Goal: Information Seeking & Learning: Check status

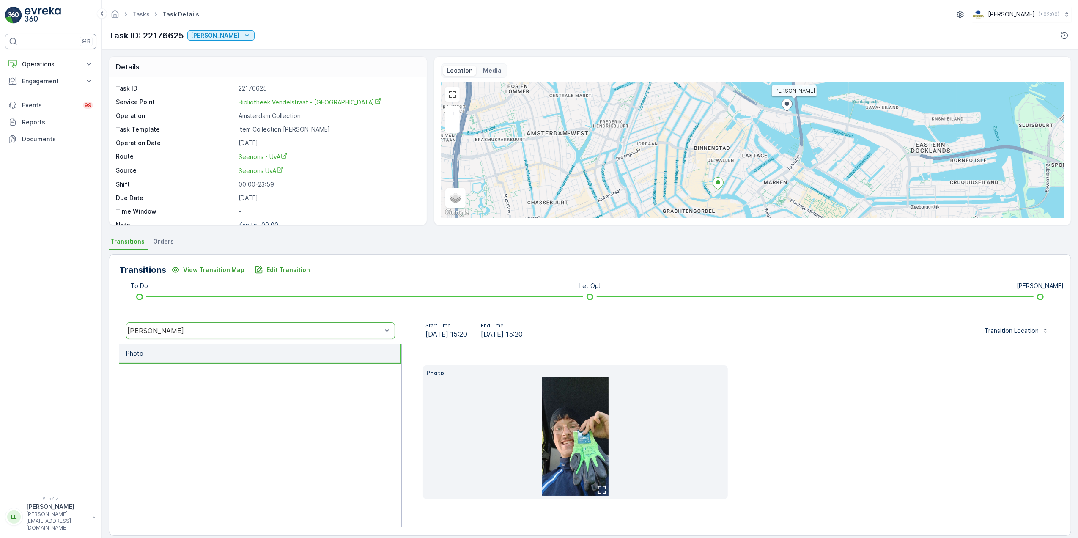
scroll to position [9, 0]
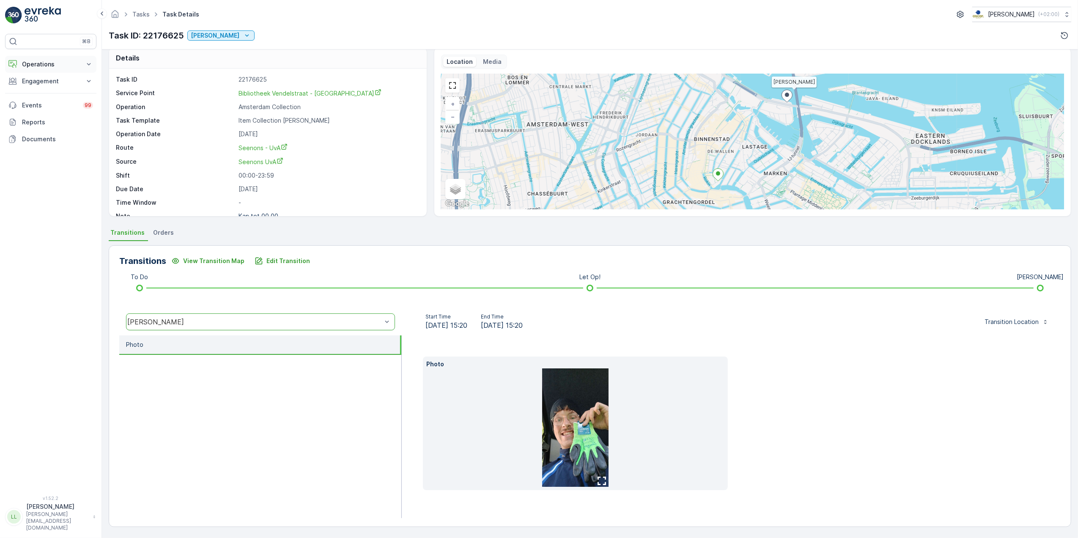
click at [61, 58] on button "Operations" at bounding box center [50, 64] width 91 height 17
click at [49, 100] on p "Routes & Tasks" at bounding box center [44, 102] width 44 height 8
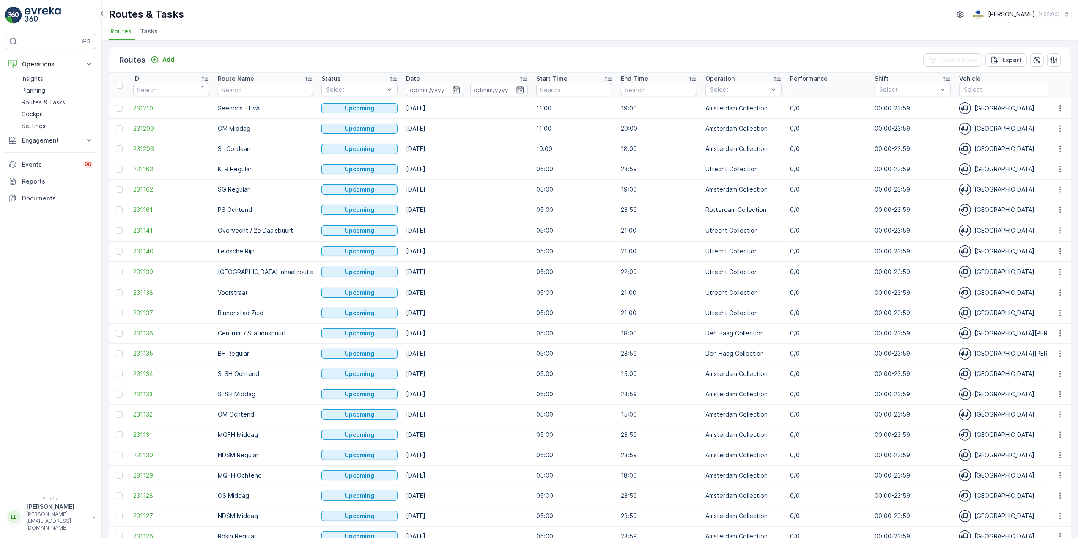
click at [151, 25] on div "Routes & Tasks Oscar Circulair ( +02:00 ) Routes Tasks" at bounding box center [590, 20] width 976 height 40
click at [153, 28] on span "Tasks" at bounding box center [149, 31] width 18 height 8
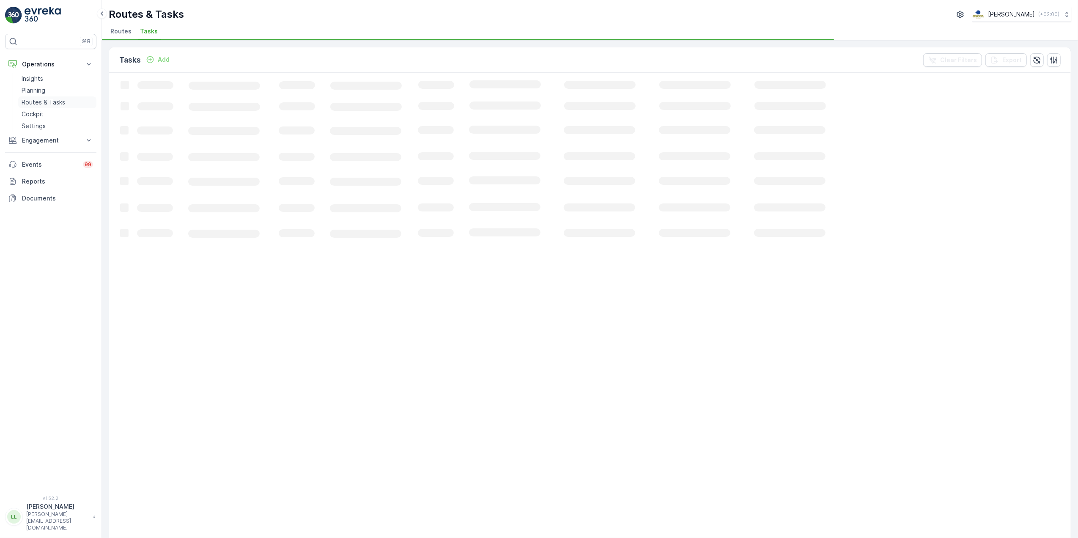
click at [48, 101] on p "Routes & Tasks" at bounding box center [44, 102] width 44 height 8
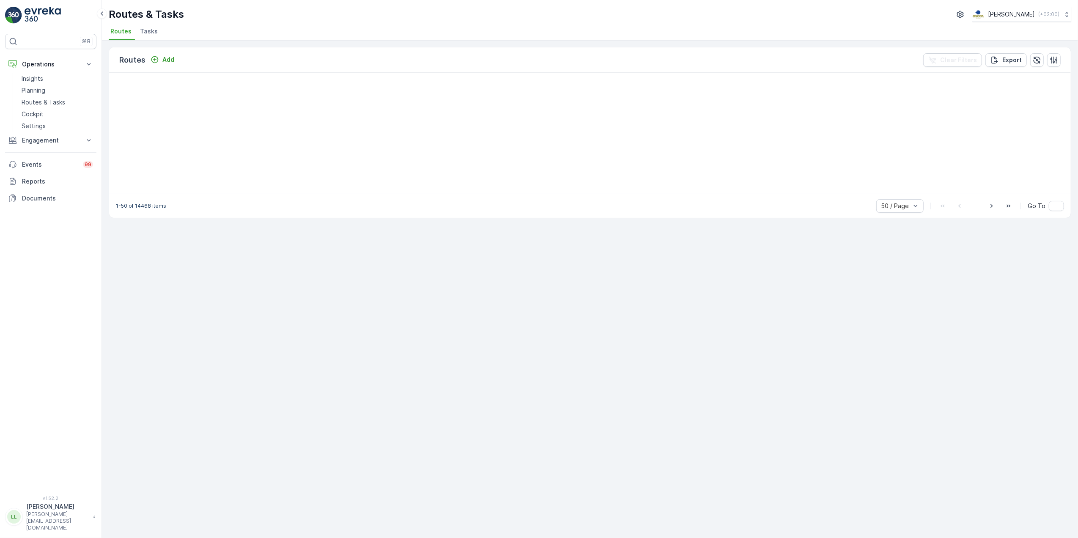
click at [146, 34] on span "Tasks" at bounding box center [149, 31] width 18 height 8
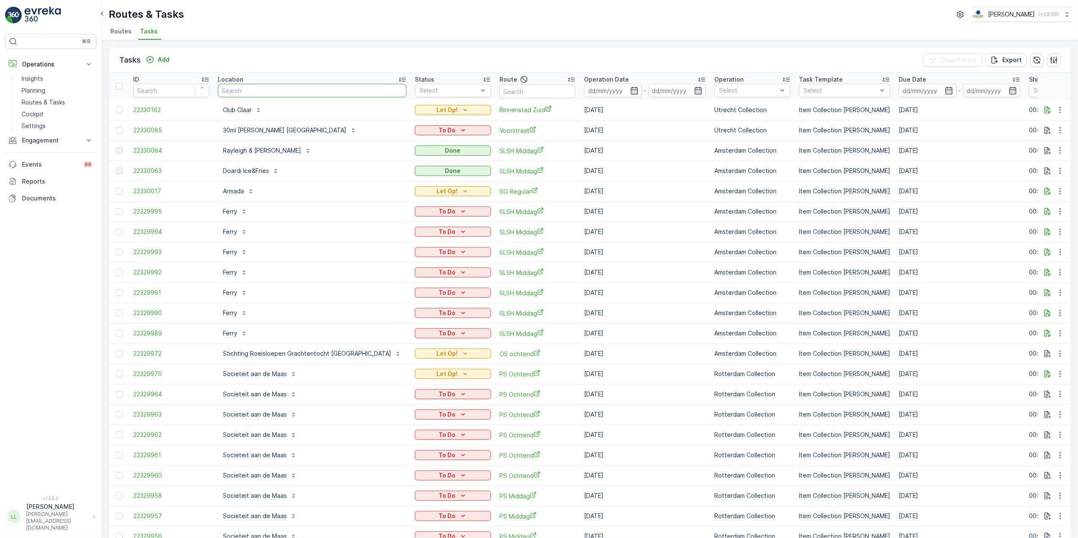
click at [301, 91] on input "text" at bounding box center [312, 91] width 189 height 14
click at [500, 90] on input "text" at bounding box center [538, 92] width 76 height 14
type input "voor"
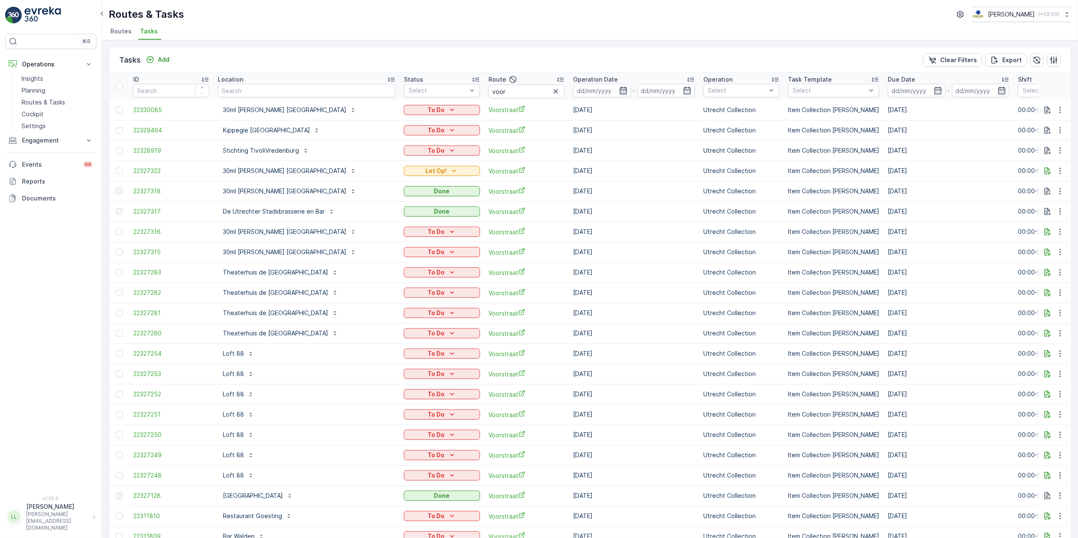
click at [619, 92] on icon "button" at bounding box center [623, 90] width 8 height 8
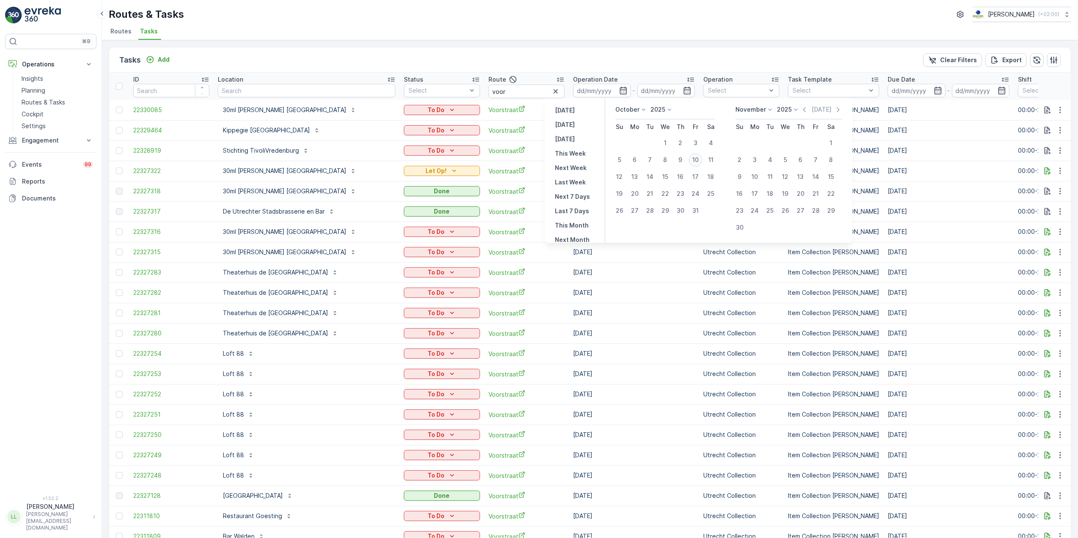
click at [698, 157] on div "10" at bounding box center [696, 160] width 14 height 14
type input "[DATE]"
click at [698, 159] on div "10" at bounding box center [696, 160] width 14 height 14
type input "[DATE]"
click at [609, 89] on icon "button" at bounding box center [613, 90] width 8 height 8
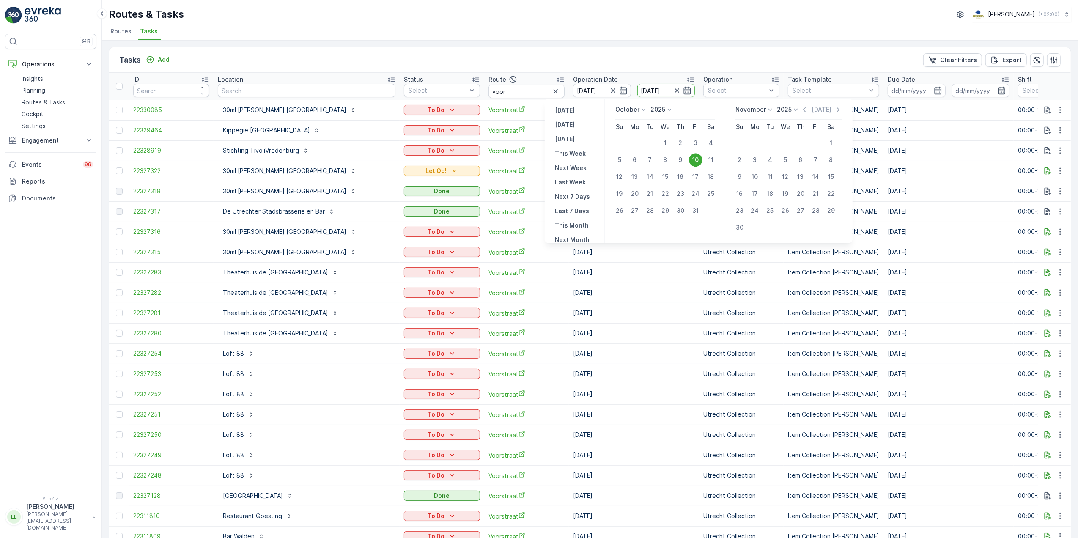
click at [582, 61] on div "Tasks Add Clear Filters Export" at bounding box center [590, 59] width 962 height 25
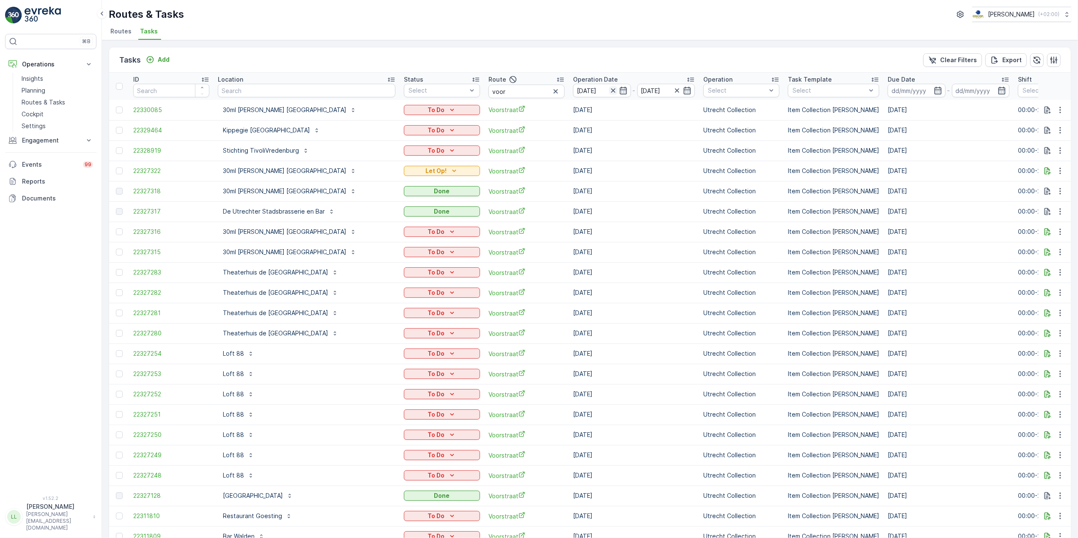
click at [611, 91] on icon "button" at bounding box center [613, 90] width 4 height 4
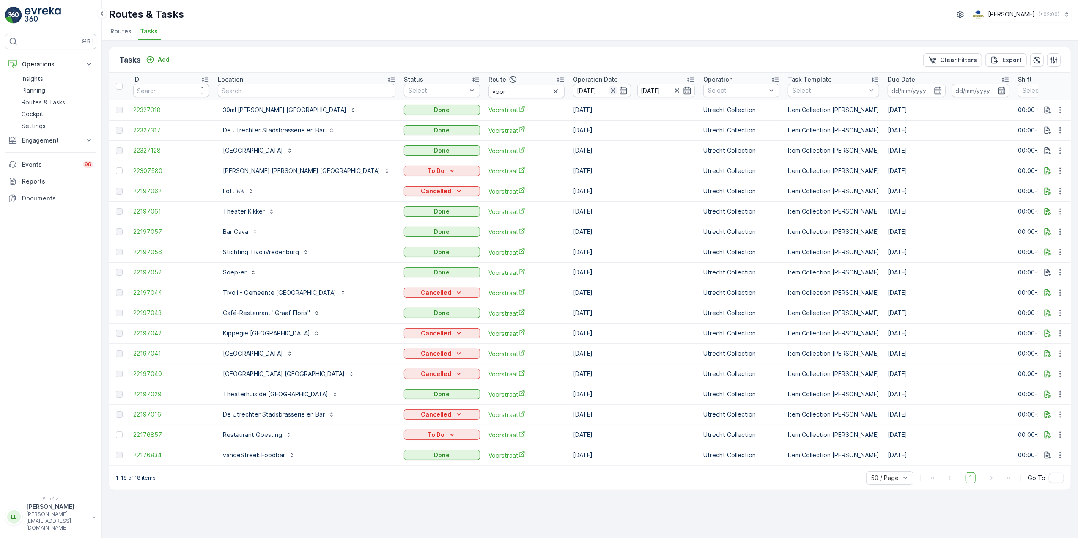
click at [609, 91] on icon "button" at bounding box center [613, 90] width 8 height 8
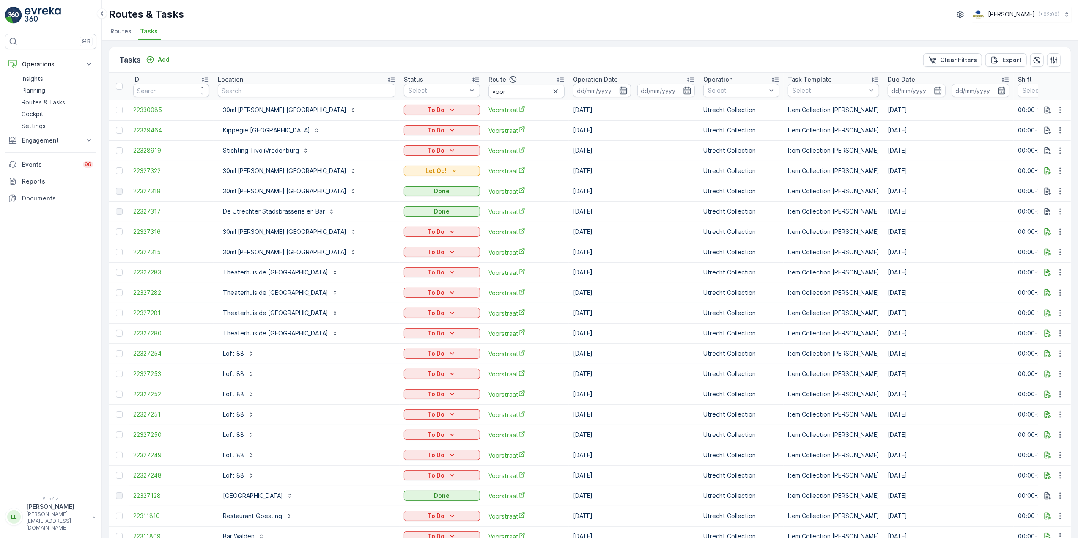
click at [620, 90] on icon "button" at bounding box center [623, 91] width 7 height 8
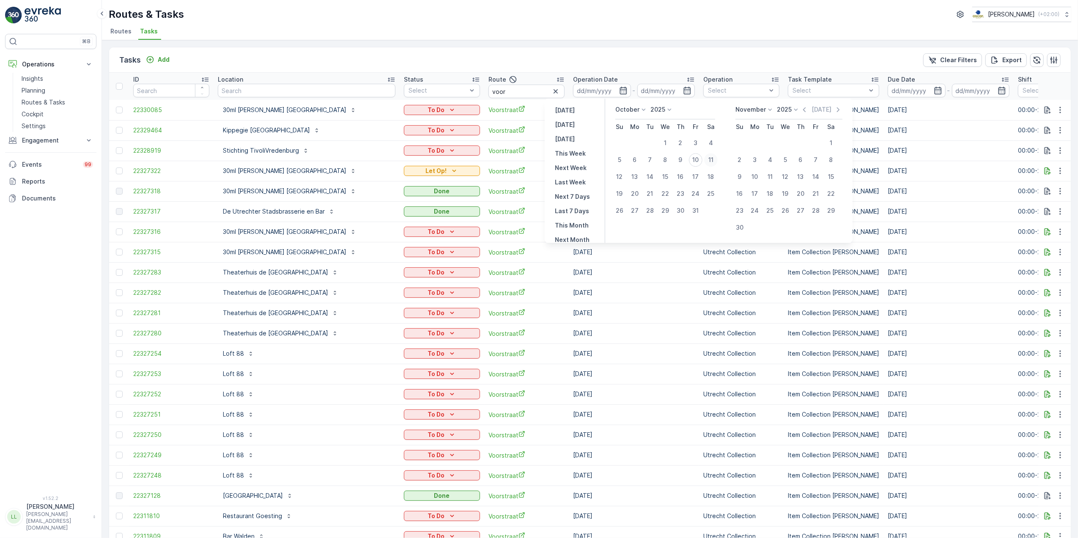
click at [711, 156] on div "11" at bounding box center [711, 160] width 14 height 14
type input "11.10.2025"
click at [711, 156] on div "11" at bounding box center [711, 160] width 14 height 14
type input "11.10.2025"
click at [711, 156] on div "11" at bounding box center [711, 160] width 14 height 14
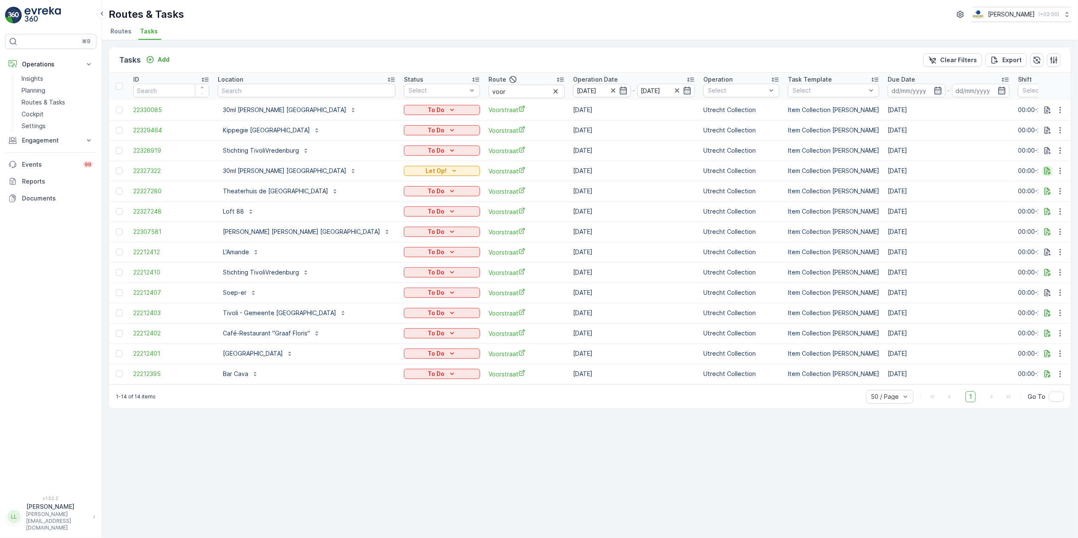
click at [1043, 170] on button "button" at bounding box center [1048, 171] width 10 height 10
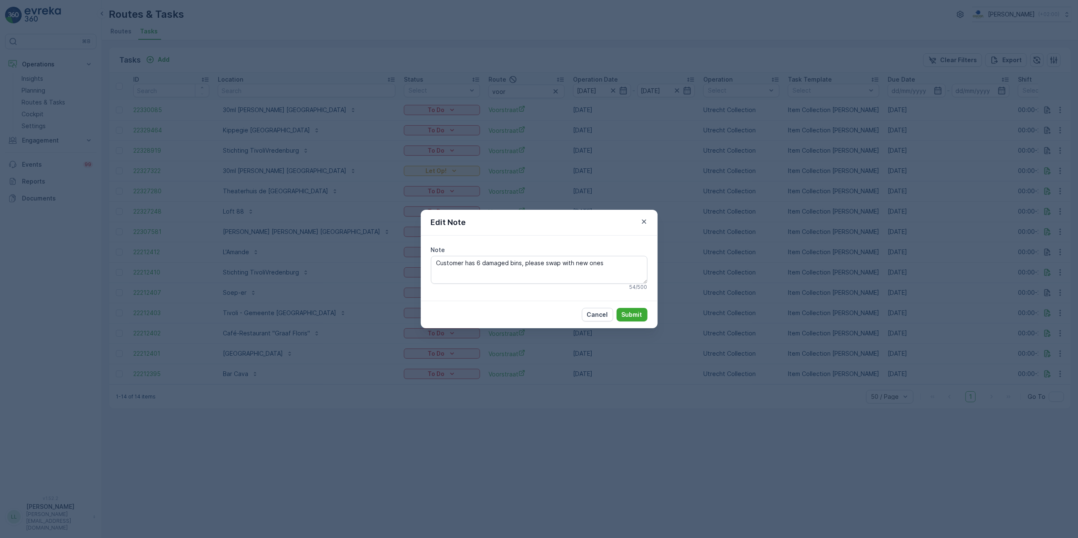
click at [800, 239] on div "Edit Note Note Customer has 6 damaged bins, please swap with new ones 54 / 500 …" at bounding box center [539, 269] width 1078 height 538
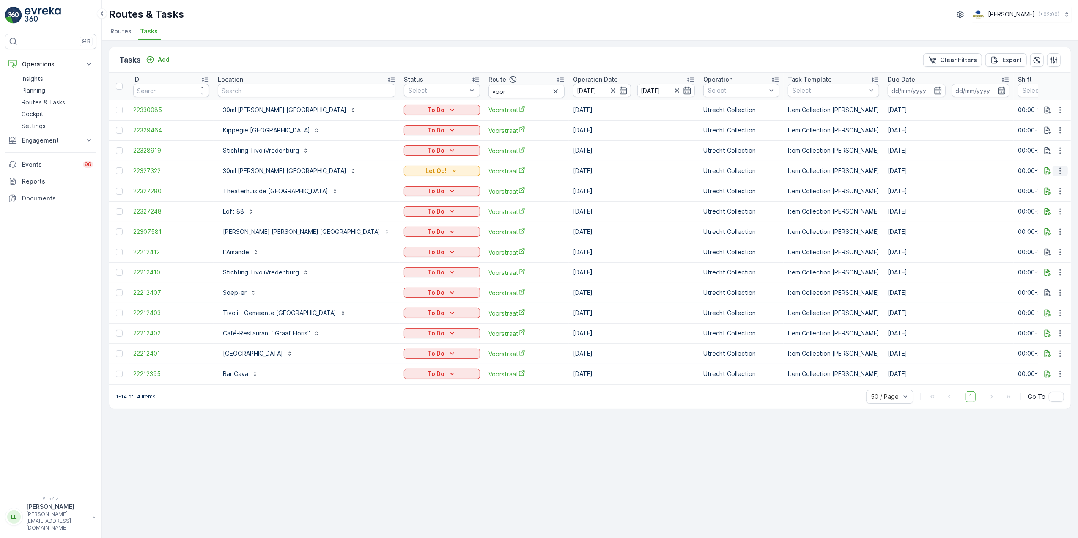
click at [1060, 169] on icon "button" at bounding box center [1060, 171] width 8 height 8
click at [1053, 195] on div "History" at bounding box center [1047, 196] width 64 height 12
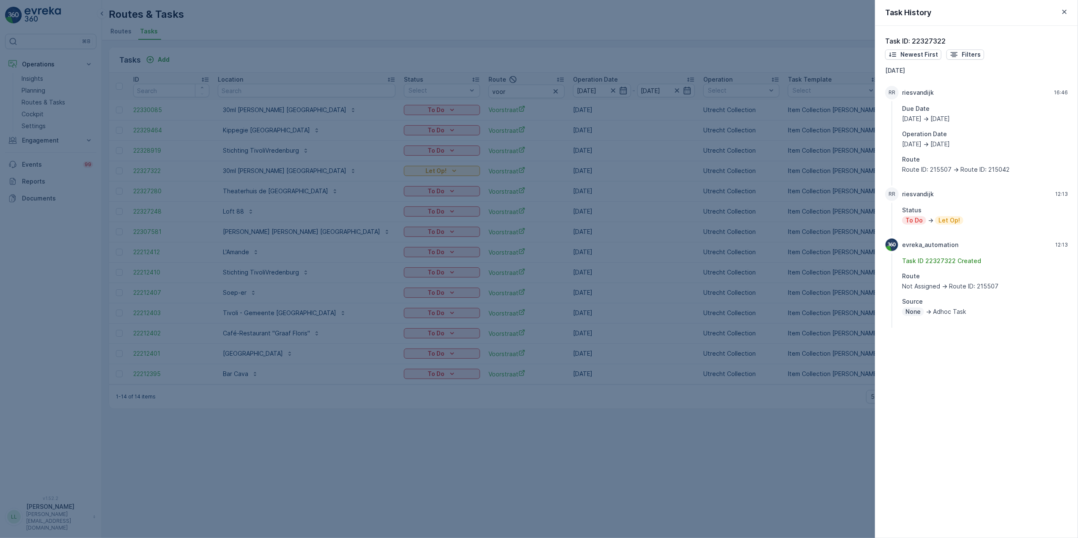
click at [818, 263] on div at bounding box center [539, 269] width 1078 height 538
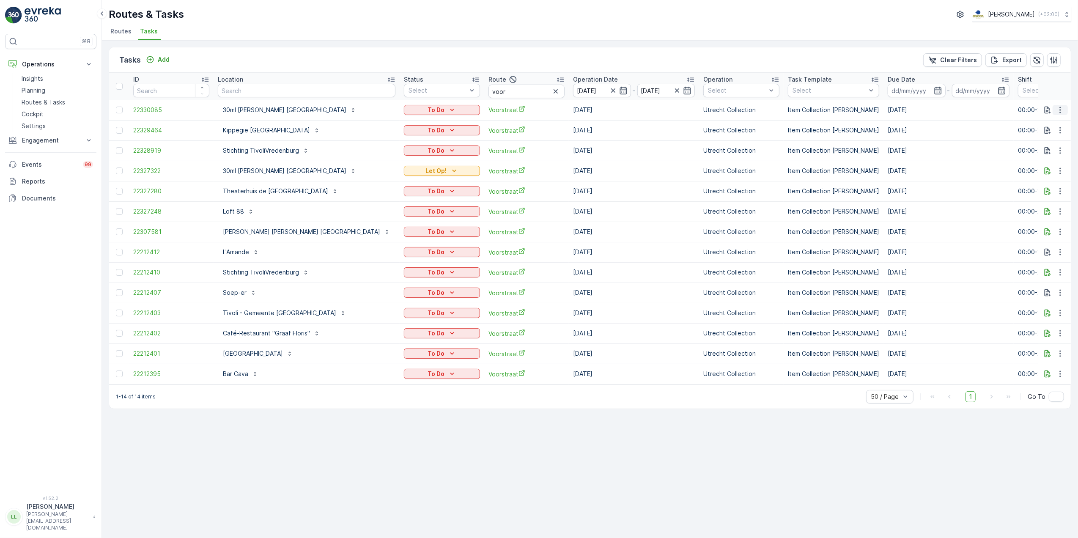
click at [1059, 113] on icon "button" at bounding box center [1060, 110] width 8 height 8
click at [1046, 137] on div "History" at bounding box center [1047, 135] width 64 height 12
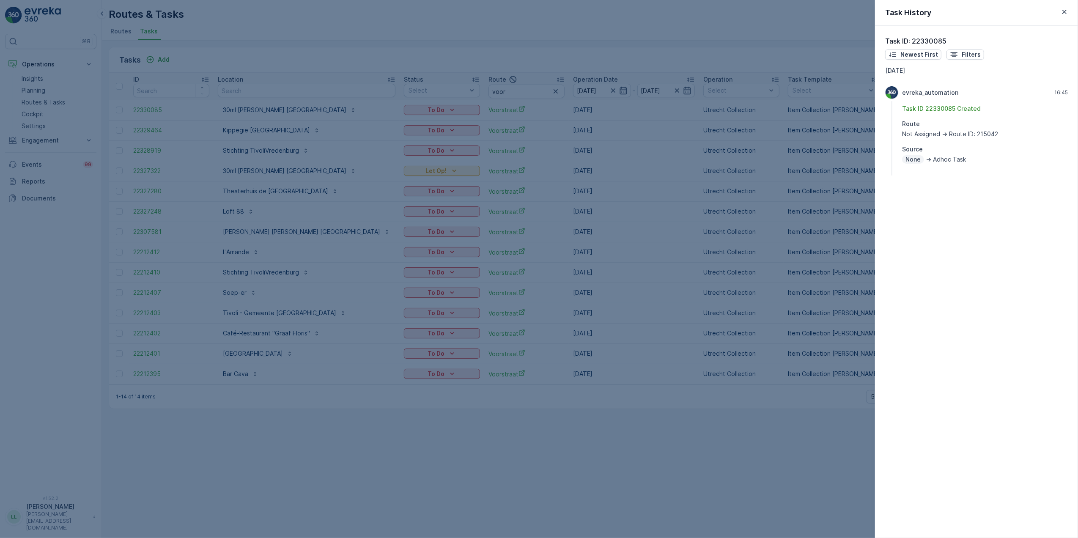
click at [804, 199] on div at bounding box center [539, 269] width 1078 height 538
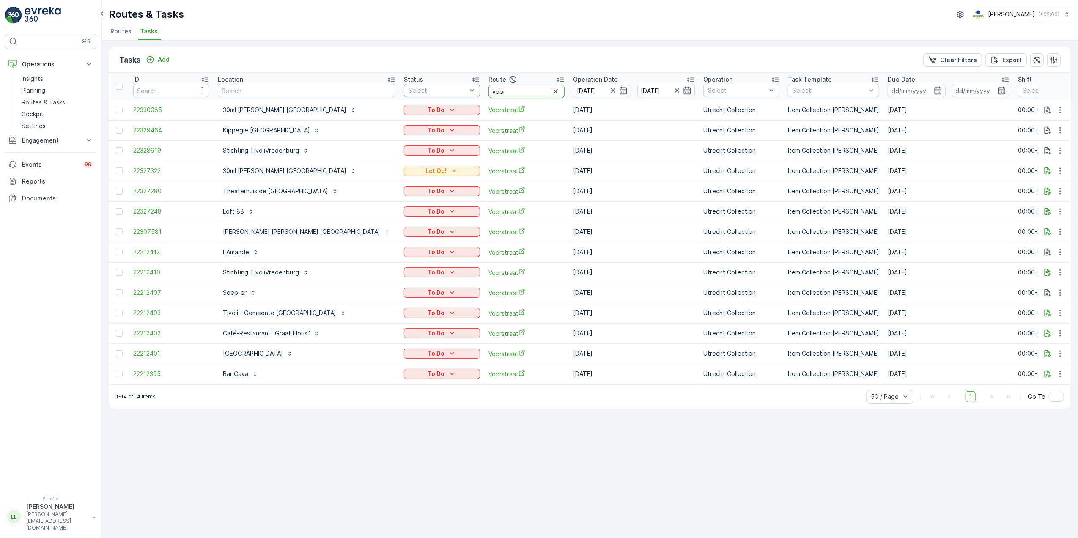
drag, startPoint x: 464, startPoint y: 92, endPoint x: 389, endPoint y: 96, distance: 75.0
click at [389, 96] on tr "ID Location Status Select Route voor Operation Date 11.10.2025 - 11.10.2025 Ope…" at bounding box center [812, 86] width 1407 height 27
type input "binne"
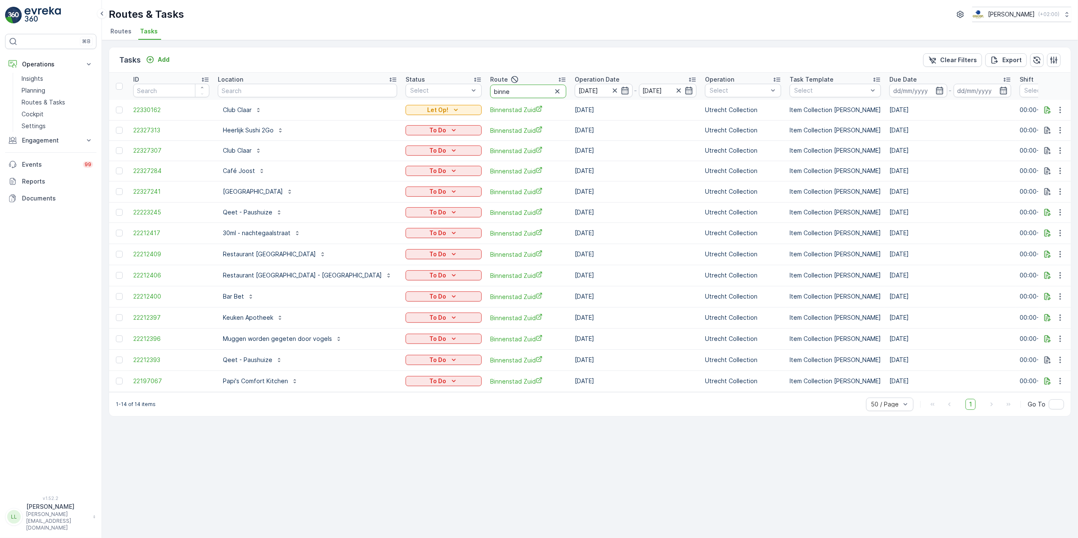
drag, startPoint x: 475, startPoint y: 89, endPoint x: 433, endPoint y: 96, distance: 42.8
click at [433, 96] on tr "ID Location Status Select Route binne Operation Date 11.10.2025 - 11.10.2025 Op…" at bounding box center [813, 86] width 1408 height 27
type input "over"
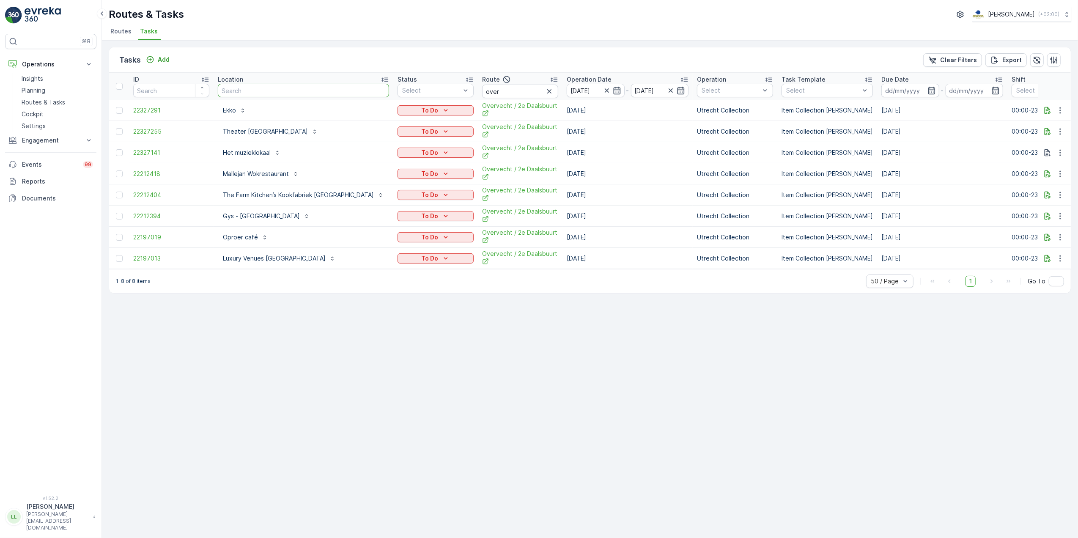
click at [290, 86] on input "text" at bounding box center [303, 91] width 171 height 14
type input "malle"
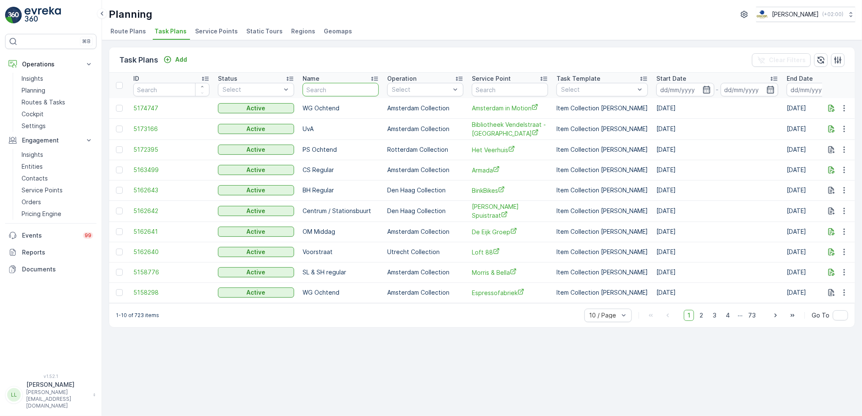
click at [326, 92] on input "text" at bounding box center [340, 90] width 76 height 14
type input "os"
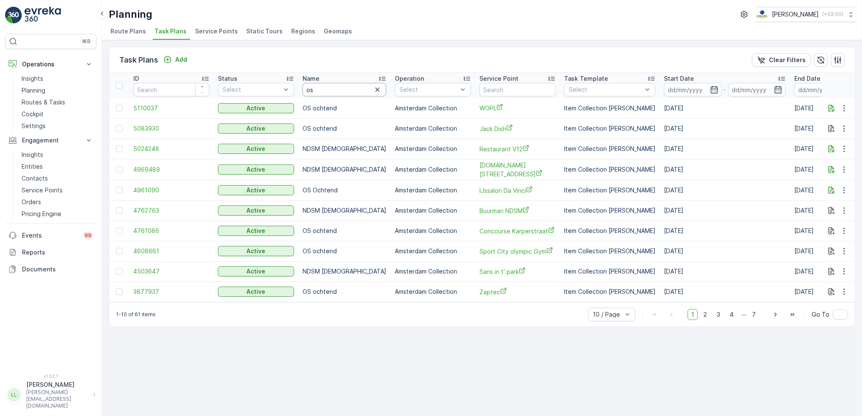
click at [326, 91] on input "os" at bounding box center [344, 90] width 84 height 14
type input "os"
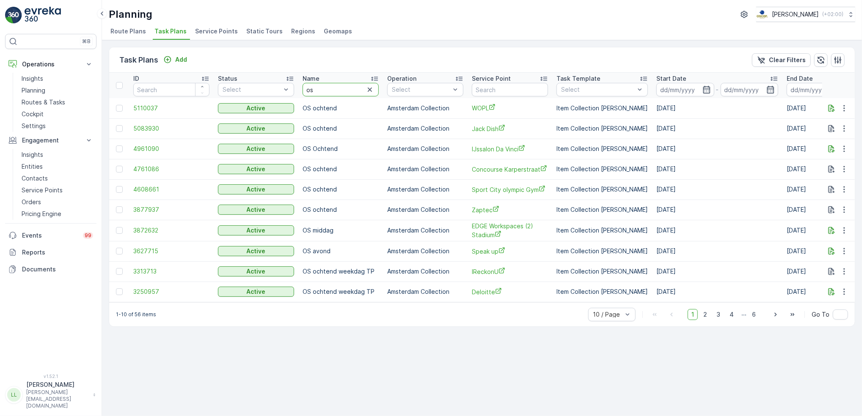
click at [330, 89] on input "os" at bounding box center [340, 90] width 76 height 14
type input "os"
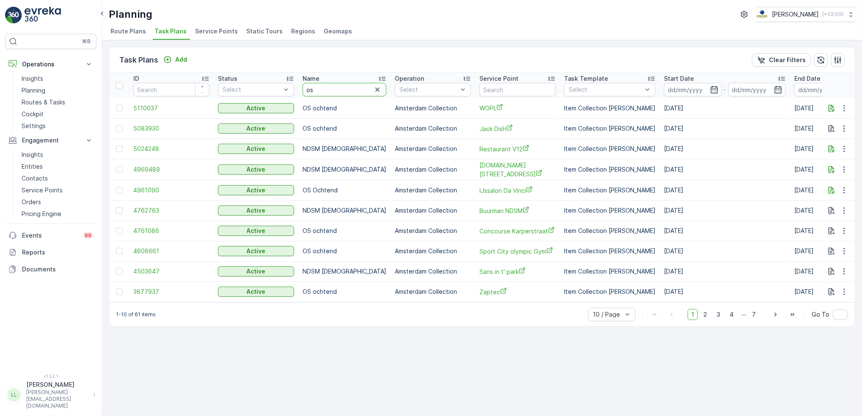
click at [330, 88] on input "os" at bounding box center [344, 90] width 84 height 14
type input "os"
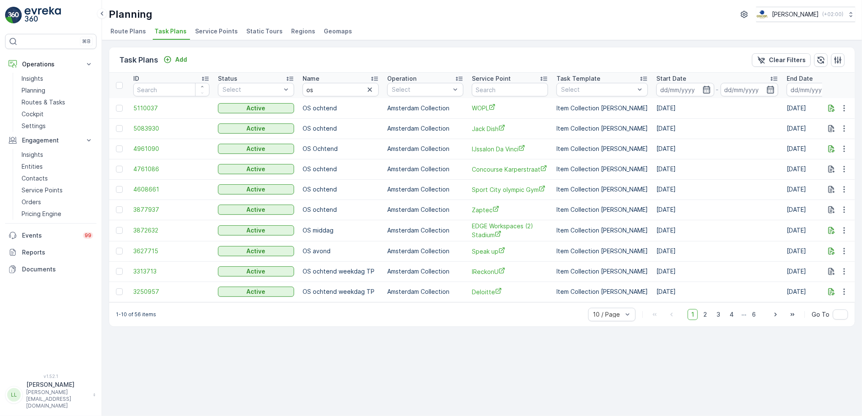
click at [218, 33] on span "Service Points" at bounding box center [216, 31] width 43 height 8
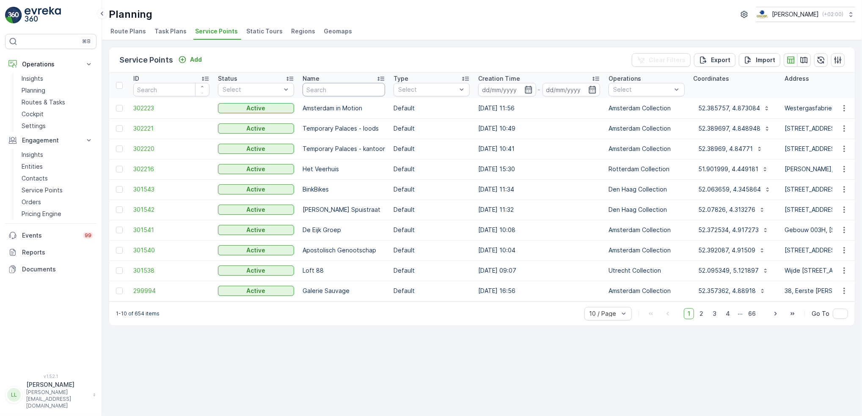
click at [332, 87] on input "text" at bounding box center [343, 90] width 82 height 14
click at [574, 66] on div "Service Points Add Clear Filters Export Import" at bounding box center [481, 59] width 745 height 25
click at [167, 34] on span "Task Plans" at bounding box center [170, 31] width 32 height 8
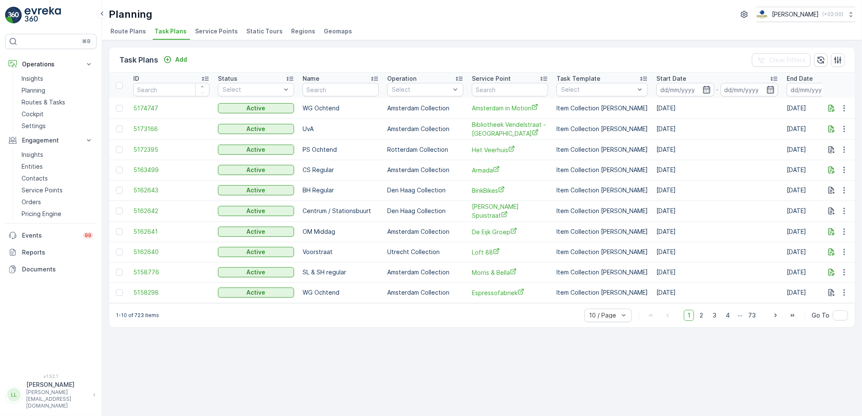
click at [128, 34] on span "Route Plans" at bounding box center [128, 31] width 36 height 8
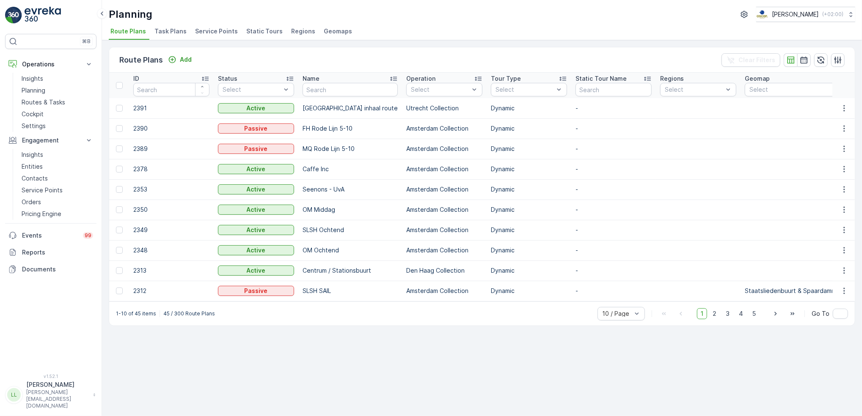
click at [165, 35] on span "Task Plans" at bounding box center [170, 31] width 32 height 8
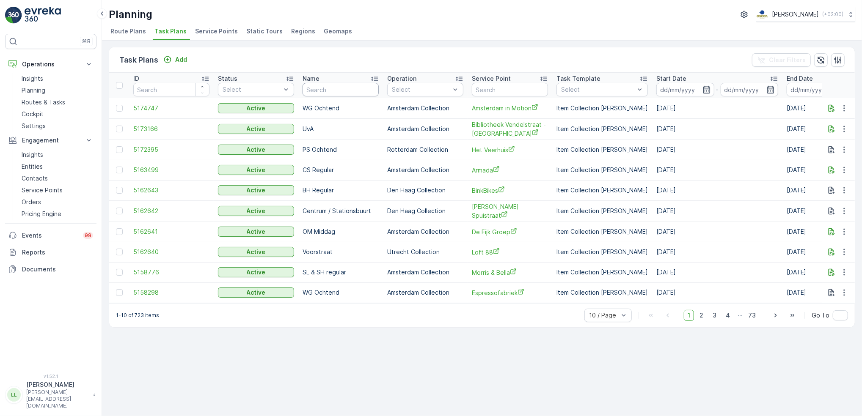
click at [349, 94] on input "text" at bounding box center [340, 90] width 76 height 14
type input "os"
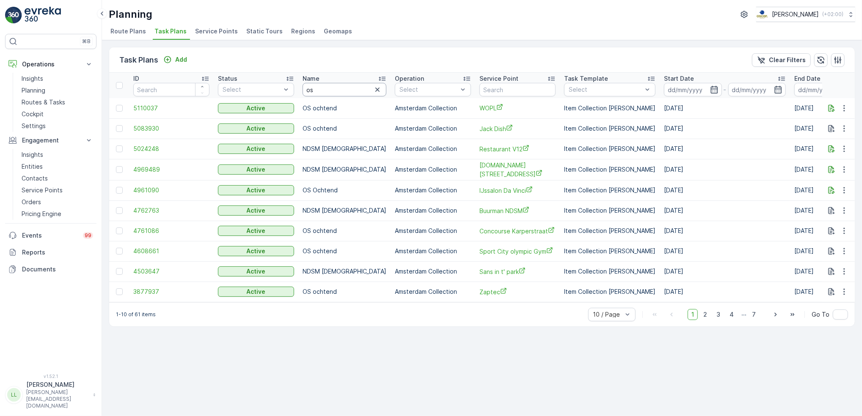
click at [332, 91] on input "os" at bounding box center [344, 90] width 84 height 14
type input "os oc"
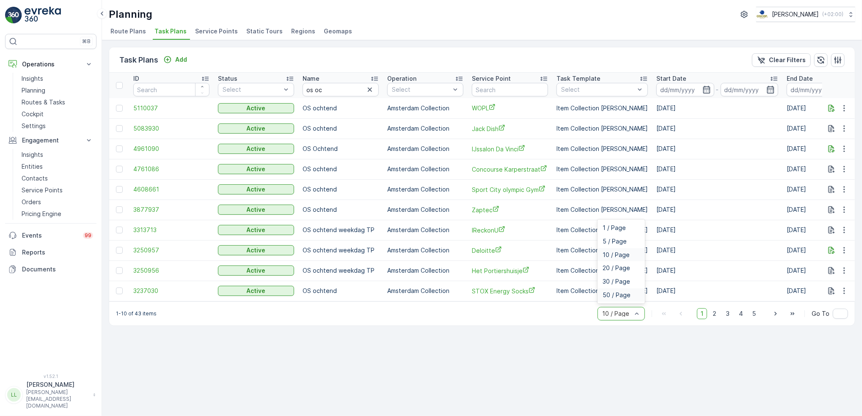
click at [615, 299] on span "50 / Page" at bounding box center [616, 295] width 28 height 7
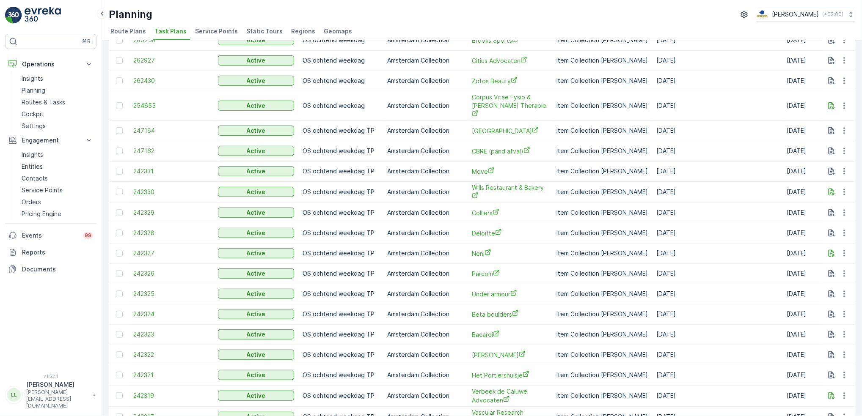
scroll to position [597, 0]
